Goal: Transaction & Acquisition: Purchase product/service

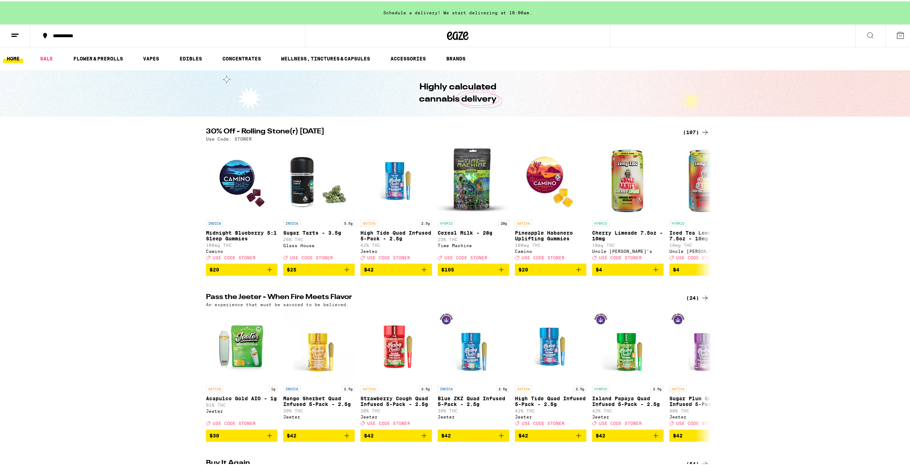
click at [686, 132] on div "(107)" at bounding box center [696, 131] width 26 height 9
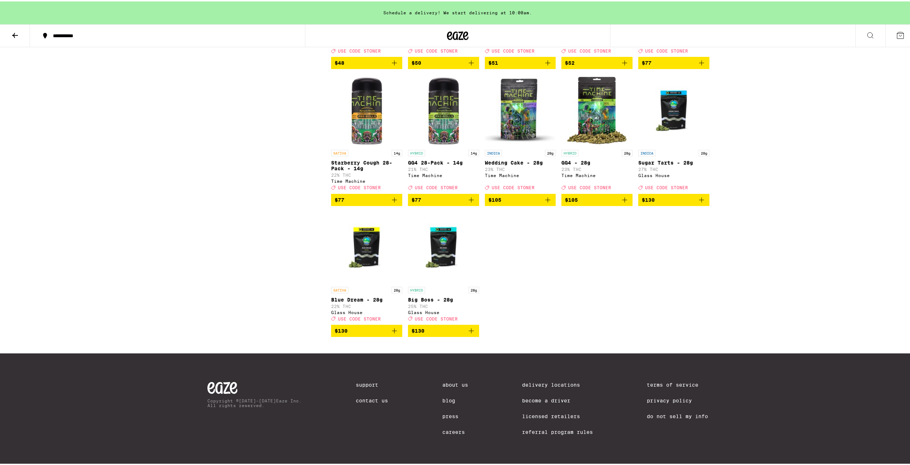
scroll to position [2833, 0]
click at [590, 145] on img "Open page for GG4 - 28g from Time Machine" at bounding box center [597, 109] width 71 height 72
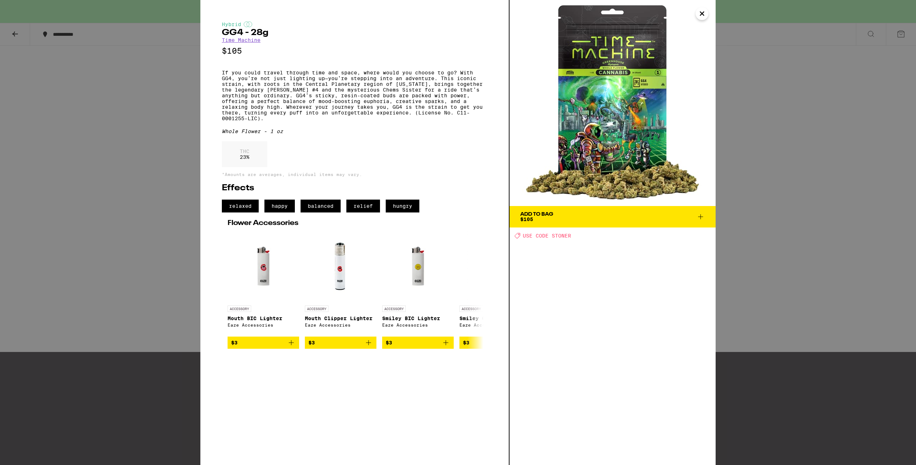
click at [534, 217] on div "Add To Bag $105" at bounding box center [536, 217] width 33 height 10
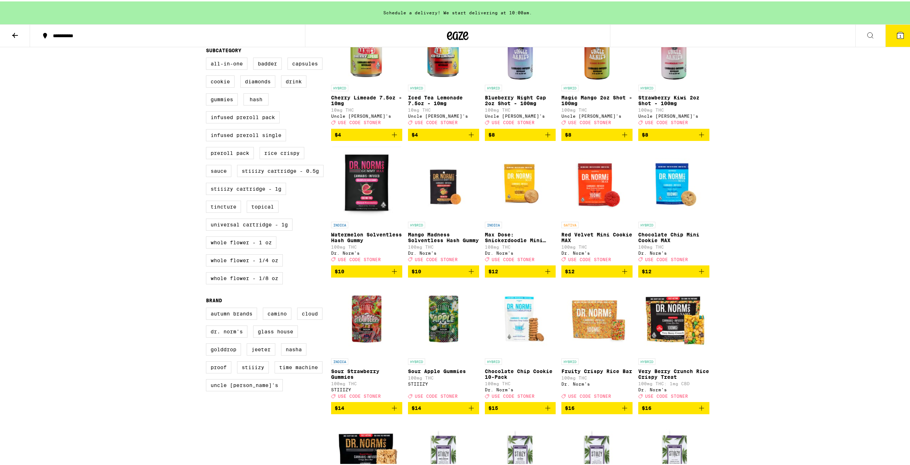
scroll to position [57, 0]
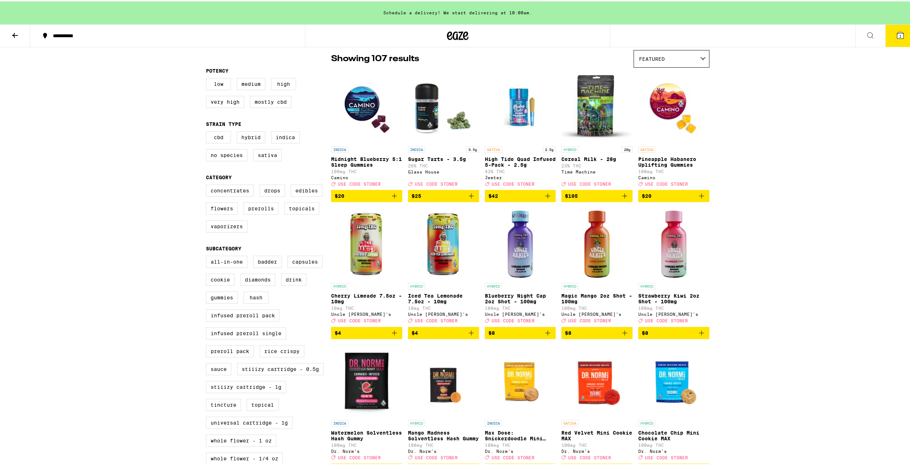
click at [624, 336] on icon "Add to bag" at bounding box center [625, 331] width 9 height 9
click at [625, 336] on icon "Increment" at bounding box center [626, 331] width 9 height 9
click at [900, 35] on span "3" at bounding box center [901, 35] width 2 height 4
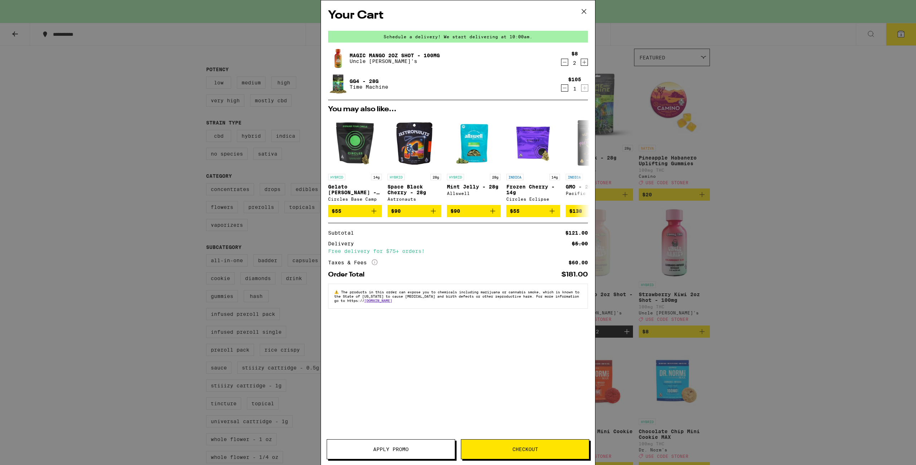
click at [386, 450] on span "Apply Promo" at bounding box center [390, 449] width 35 height 5
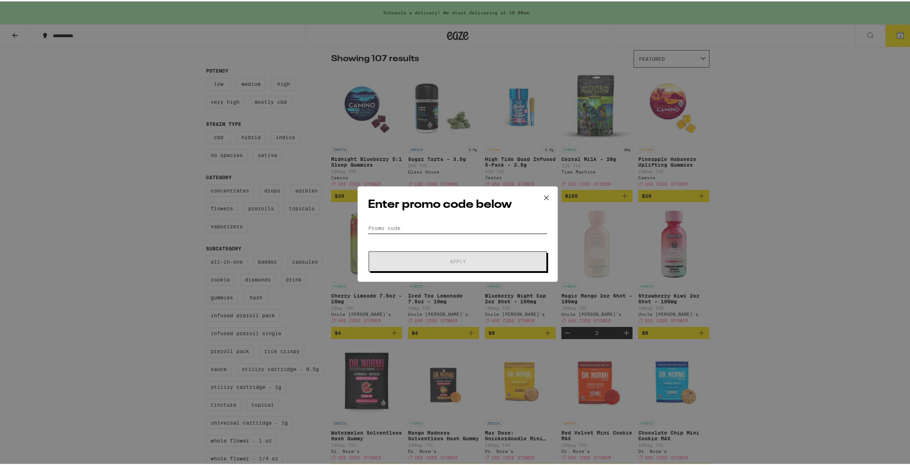
click at [395, 229] on input "Promo Code" at bounding box center [458, 226] width 180 height 11
type input "[PERSON_NAME]"
click at [369, 250] on button "Apply" at bounding box center [458, 260] width 178 height 20
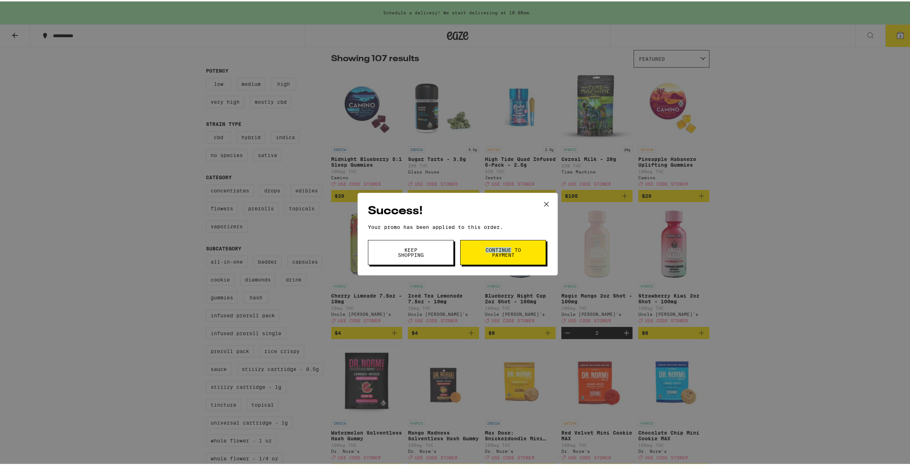
click at [464, 243] on button "Continue to payment" at bounding box center [503, 251] width 86 height 25
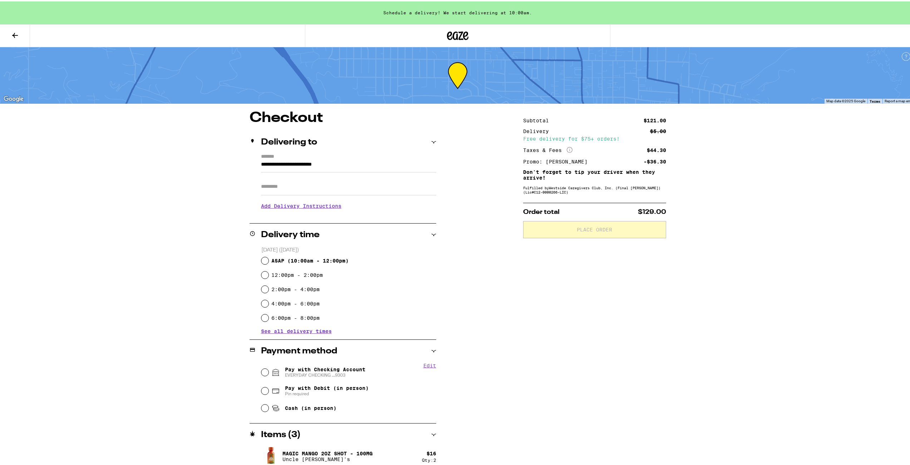
click at [276, 207] on h3 "Add Delivery Instructions" at bounding box center [348, 204] width 175 height 16
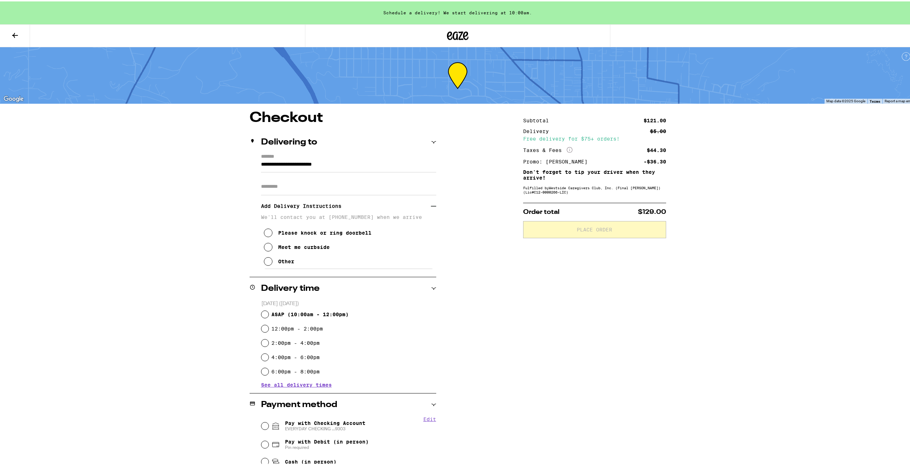
click at [268, 261] on icon at bounding box center [268, 260] width 9 height 9
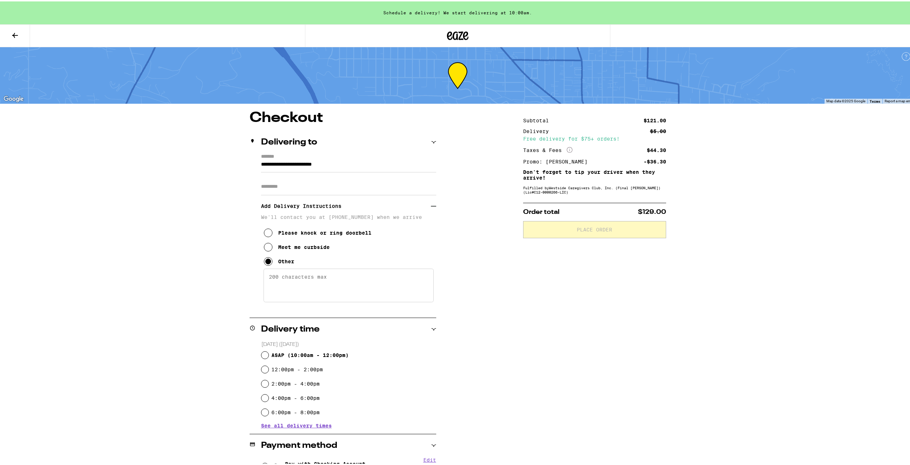
click at [288, 289] on textarea "Enter any other delivery instructions you want driver to know" at bounding box center [349, 284] width 170 height 34
type textarea "F"
type textarea "r"
type textarea "First driveway at address"
click at [264, 353] on input "ASAP ( 10:00am - 12:00pm )" at bounding box center [264, 353] width 7 height 7
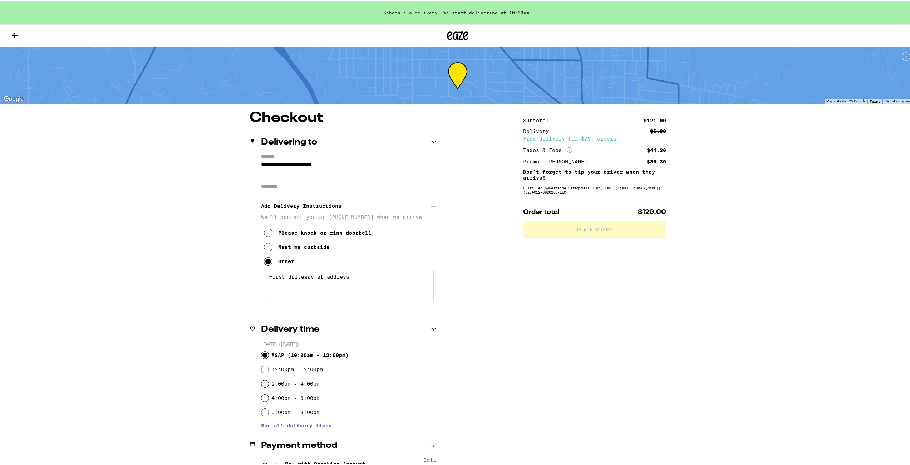
radio input "true"
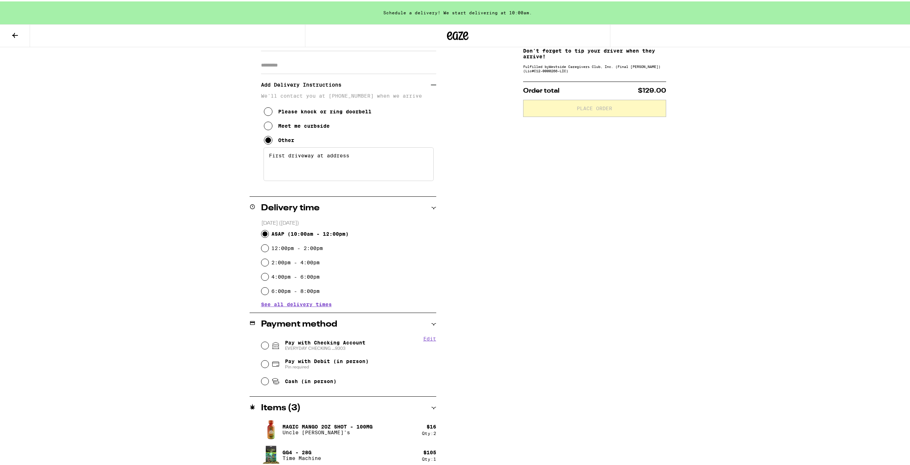
scroll to position [126, 0]
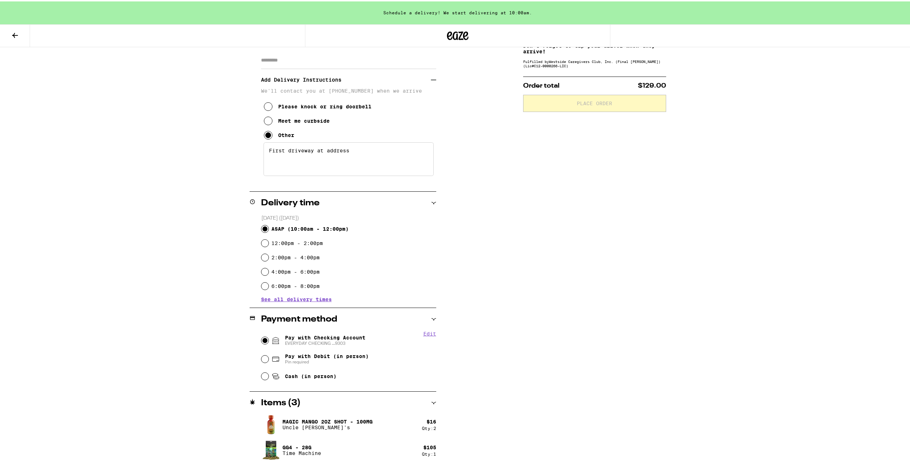
click at [261, 338] on input "Pay with Checking Account EVERYDAY CHECKING ...9303" at bounding box center [264, 339] width 7 height 7
radio input "true"
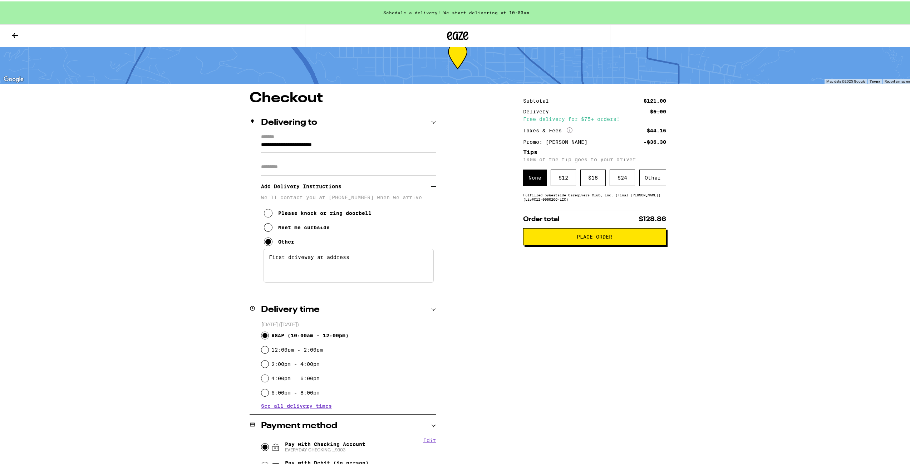
scroll to position [0, 0]
